Goal: Task Accomplishment & Management: Use online tool/utility

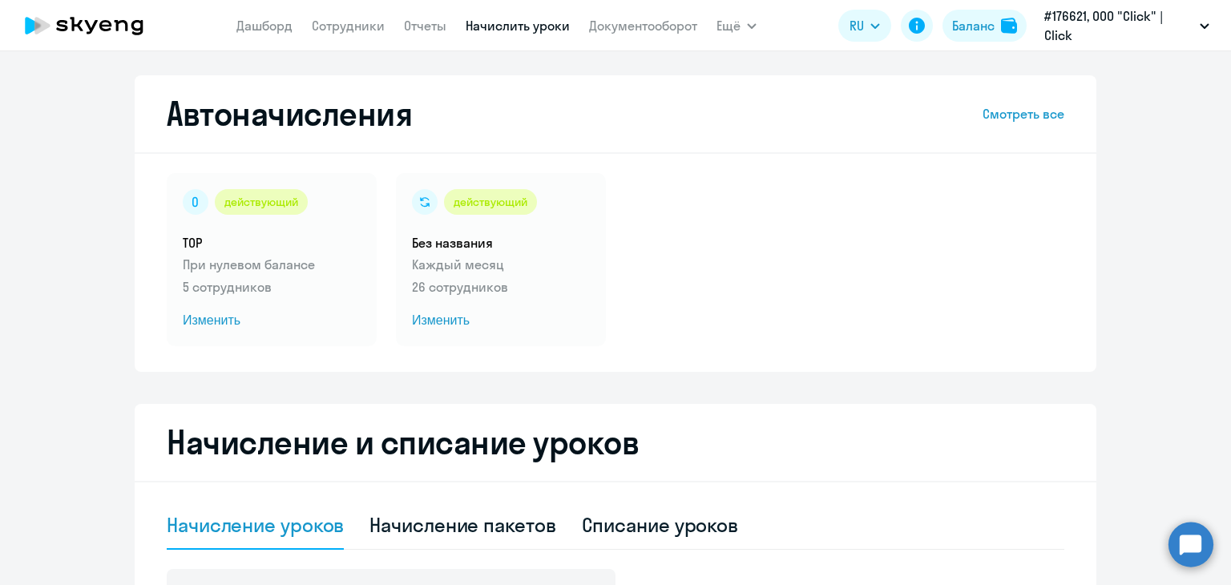
select select "10"
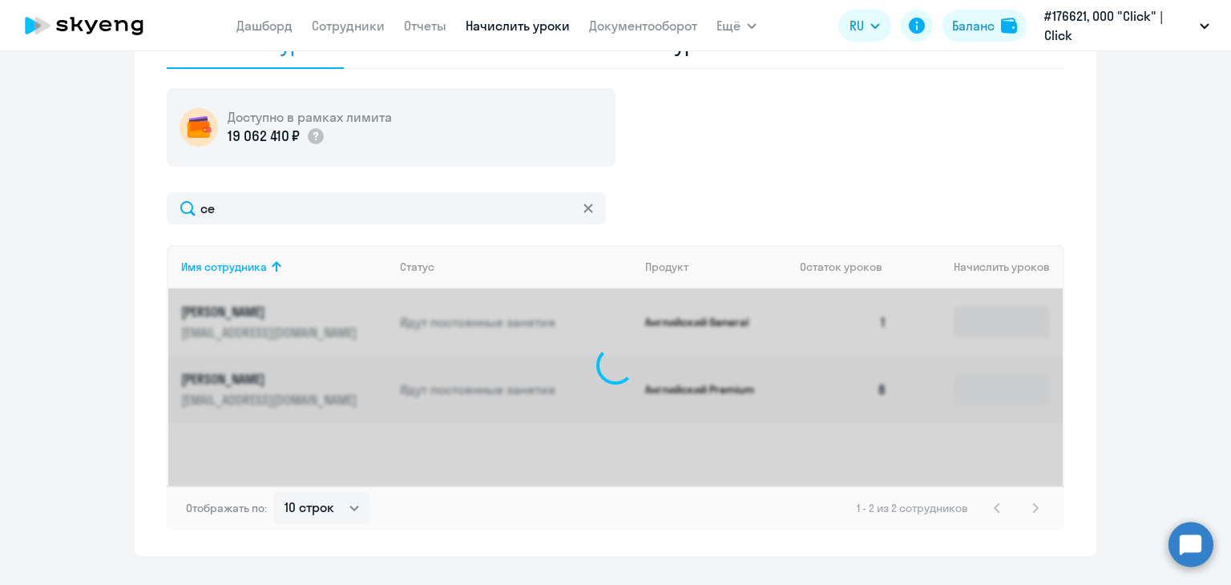
type input "с"
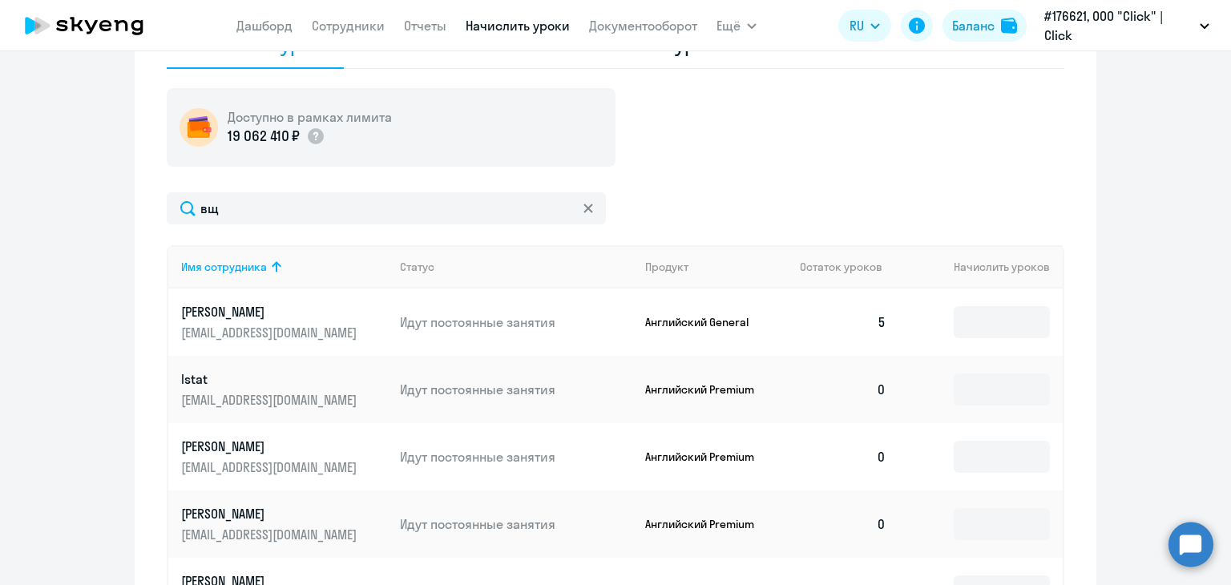
type input "в"
type input "ы"
type input "в"
type input "[PERSON_NAME]"
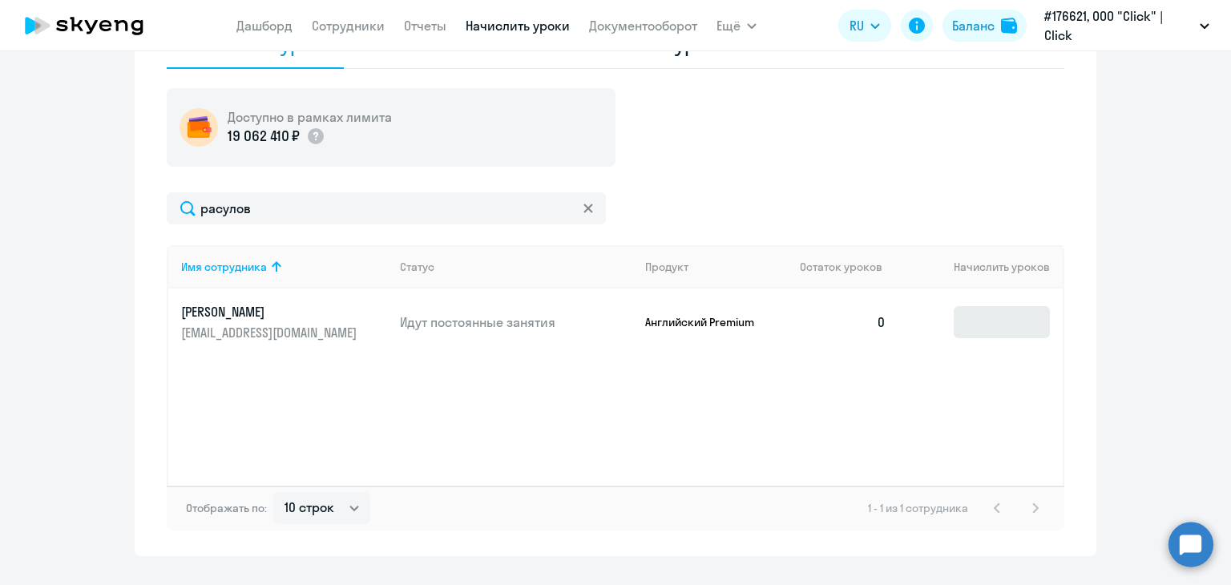
type input "расулов"
click at [977, 315] on input at bounding box center [1001, 322] width 96 height 32
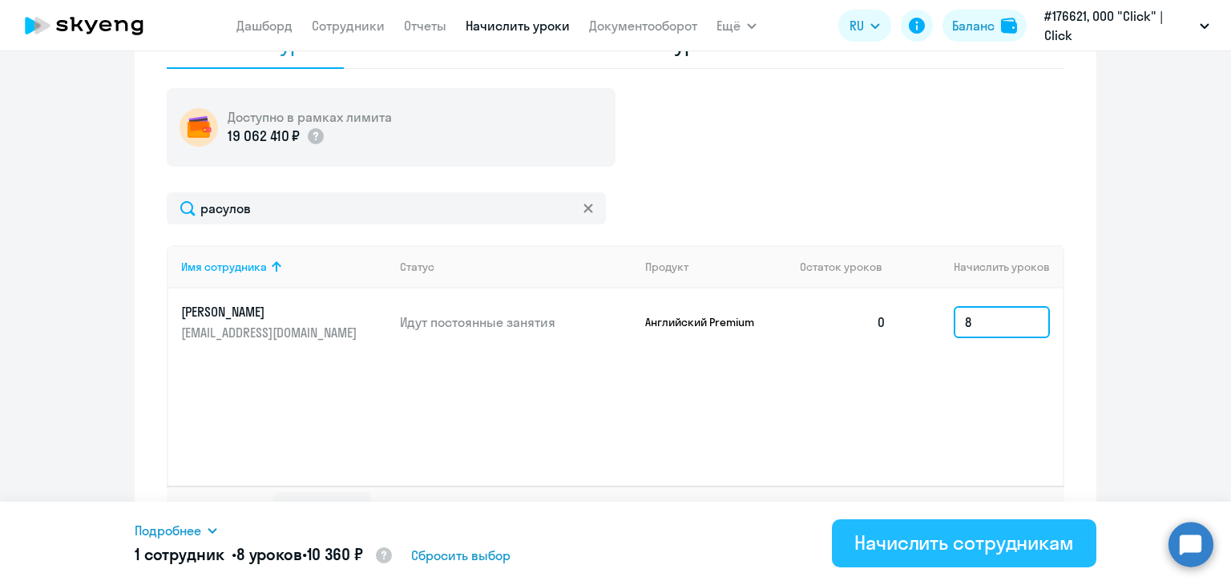
type input "8"
click at [922, 533] on div "Начислить сотрудникам" at bounding box center [964, 543] width 220 height 26
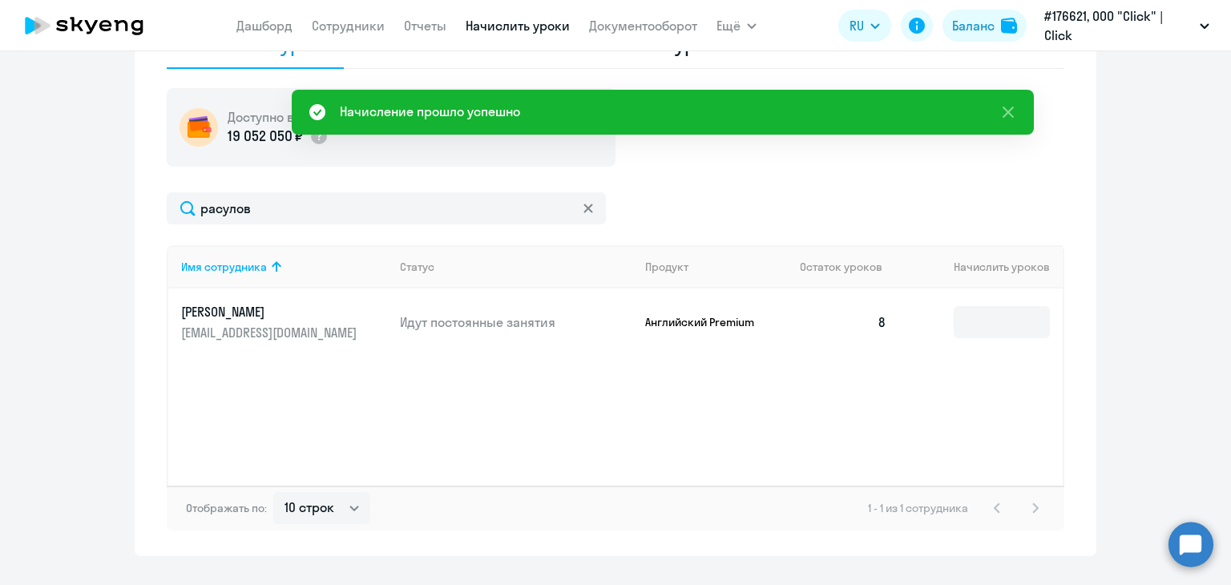
click at [583, 216] on div at bounding box center [588, 208] width 13 height 32
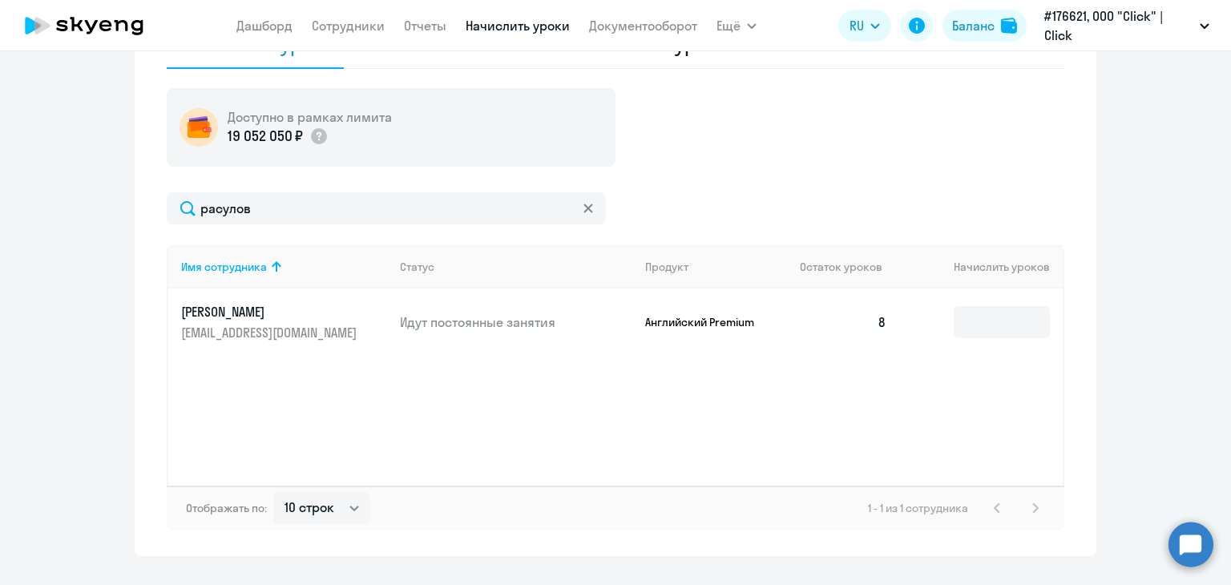
click at [583, 207] on icon at bounding box center [587, 207] width 9 height 9
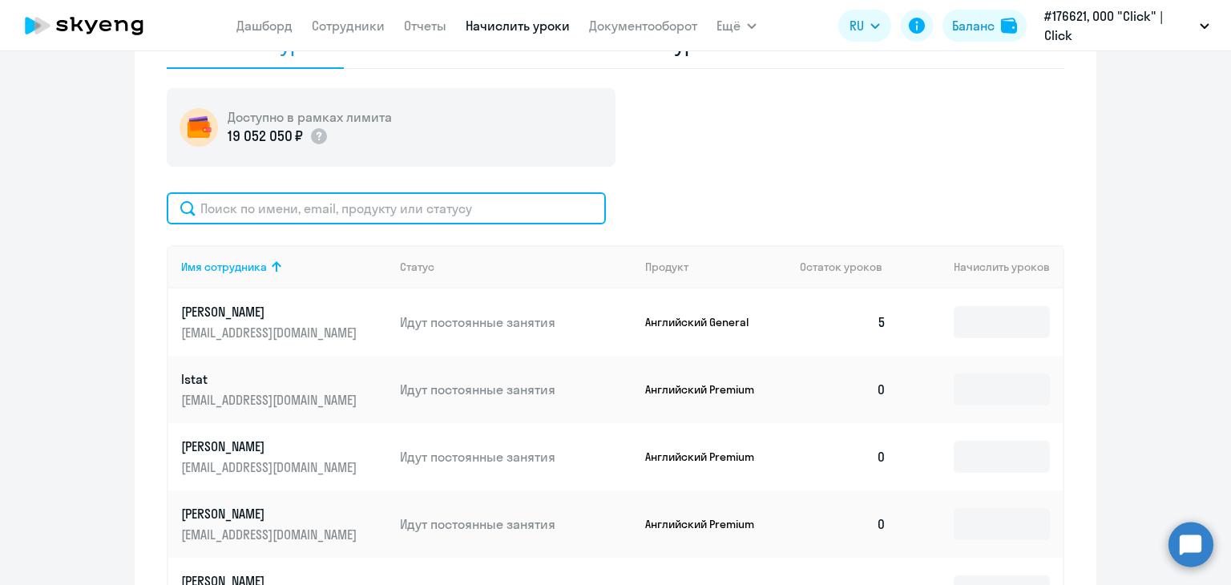
click at [510, 193] on input "text" at bounding box center [386, 208] width 439 height 32
type input "."
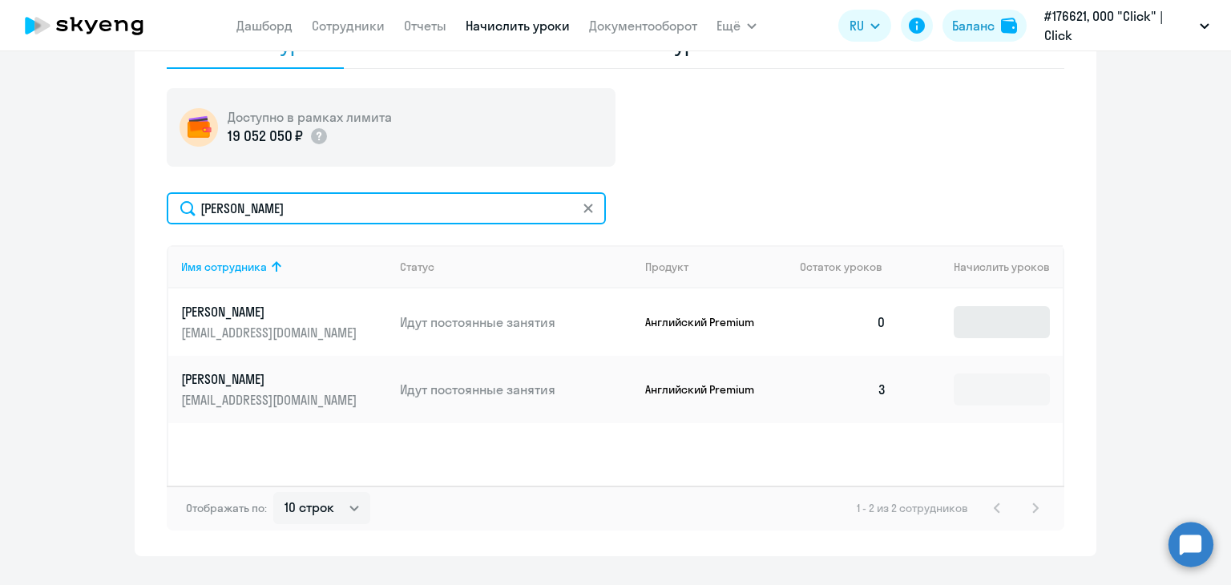
type input "[PERSON_NAME]"
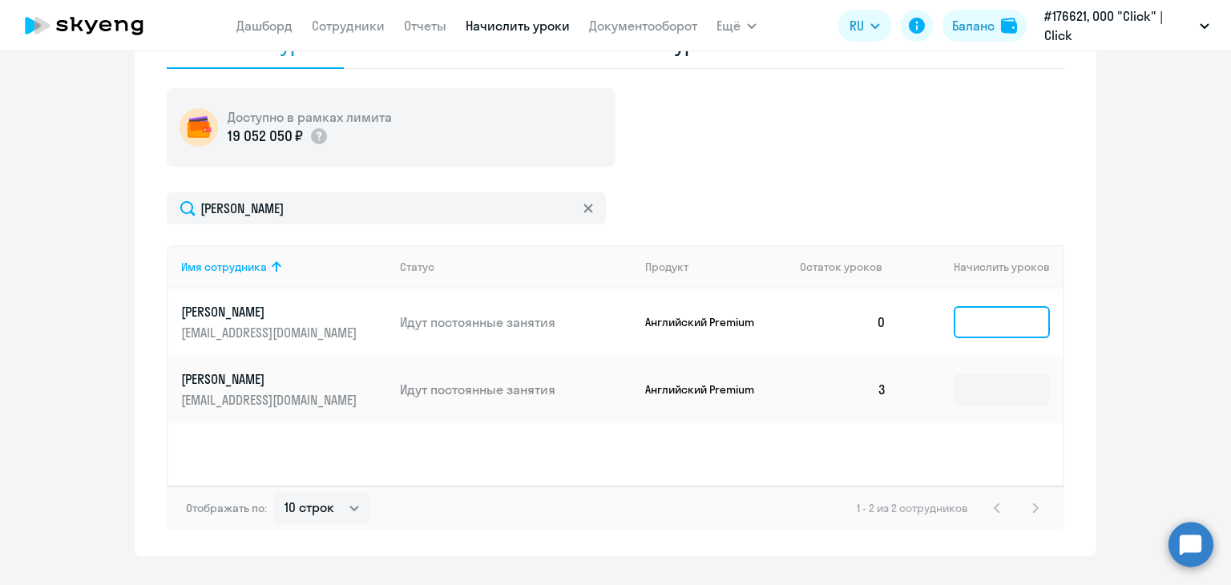
click at [984, 321] on input at bounding box center [1001, 322] width 96 height 32
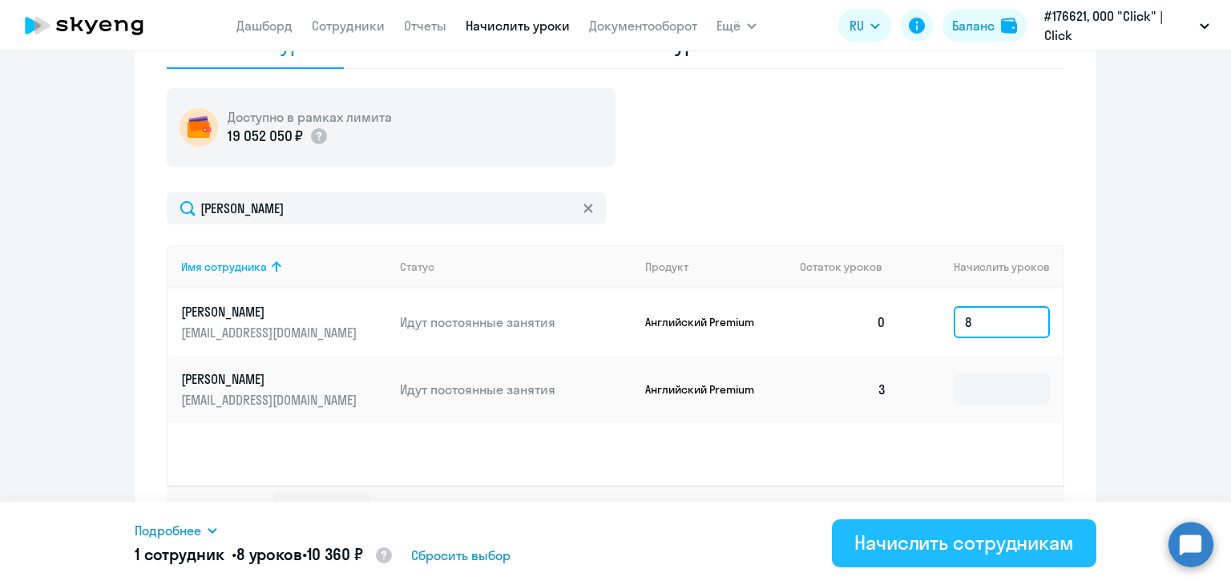
type input "8"
click at [962, 545] on div "Начислить сотрудникам" at bounding box center [964, 543] width 220 height 26
